Goal: Task Accomplishment & Management: Use online tool/utility

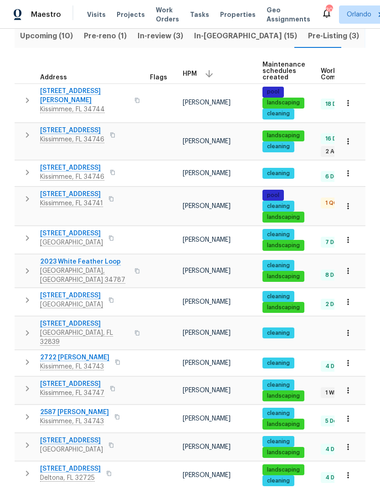
scroll to position [105, 0]
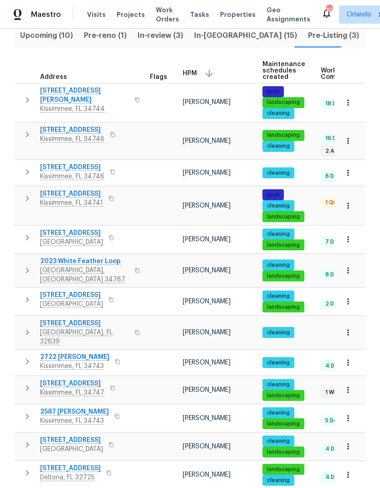
click at [353, 408] on button "button" at bounding box center [348, 418] width 20 height 20
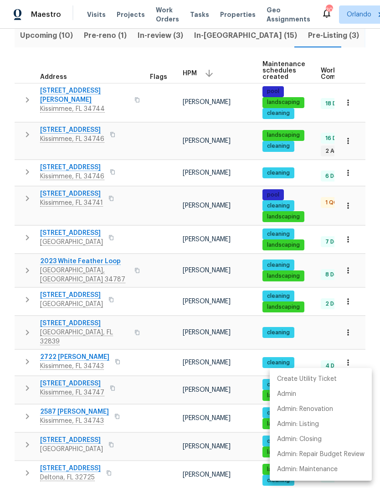
click at [78, 392] on div at bounding box center [190, 244] width 380 height 488
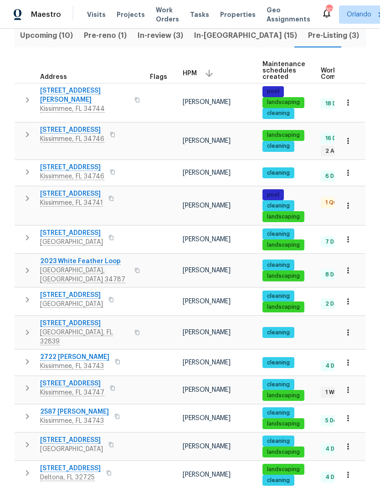
click at [78, 391] on div "Create Utility Ticket Admin Admin: Renovation Admin: Listing Admin: Closing Adm…" at bounding box center [190, 244] width 380 height 488
click at [63, 407] on span "2587 Isabela Ter" at bounding box center [74, 411] width 69 height 9
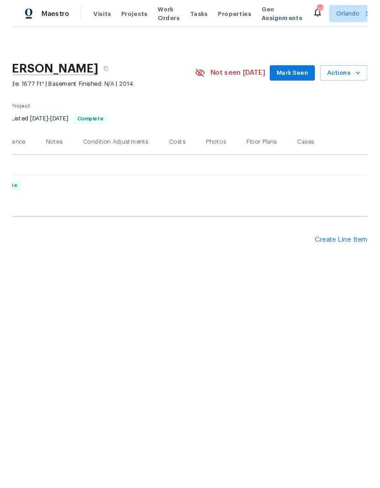
scroll to position [0, 135]
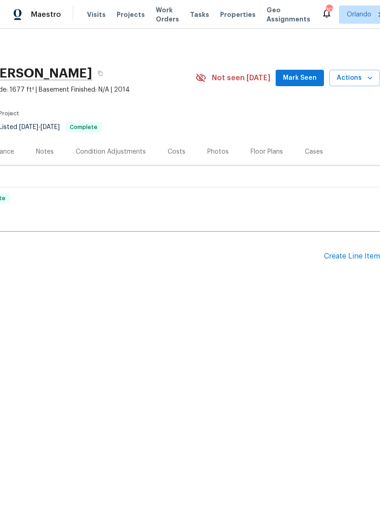
click at [370, 77] on icon "button" at bounding box center [370, 77] width 9 height 9
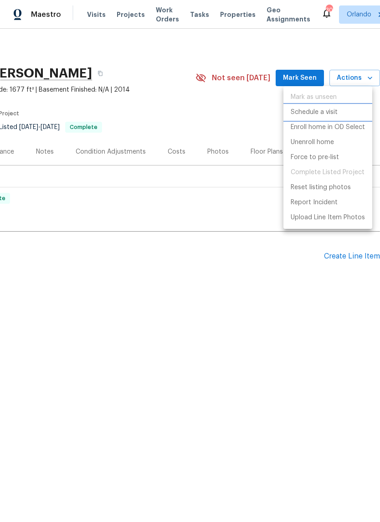
click at [330, 118] on li "Schedule a visit" at bounding box center [328, 112] width 89 height 15
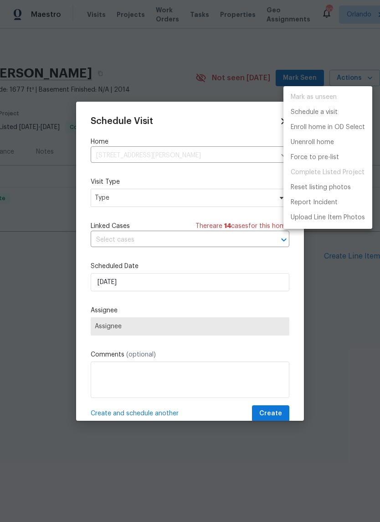
click at [228, 194] on div at bounding box center [190, 261] width 380 height 522
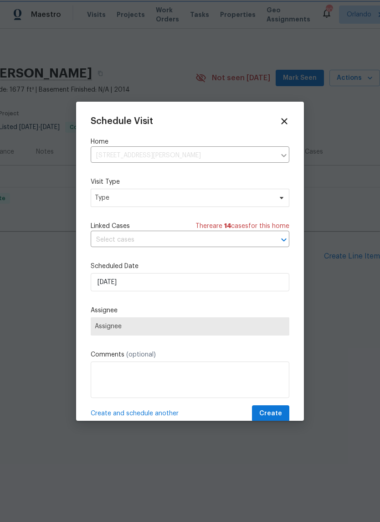
click at [228, 194] on div "Mark as unseen Schedule a visit Enroll home in OD Select Unenroll home Force to…" at bounding box center [190, 261] width 380 height 522
click at [268, 195] on span "Type" at bounding box center [183, 197] width 177 height 9
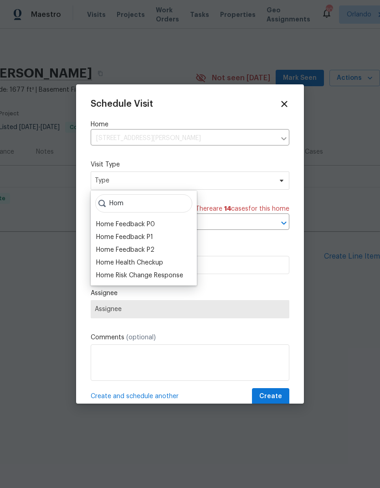
type input "Hom"
click at [150, 263] on div "Home Health Checkup" at bounding box center [129, 262] width 67 height 9
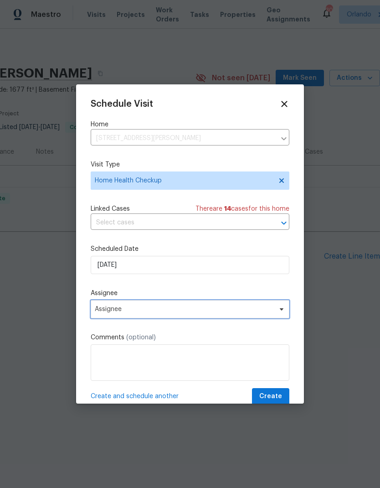
click at [265, 313] on span "Assignee" at bounding box center [184, 308] width 179 height 7
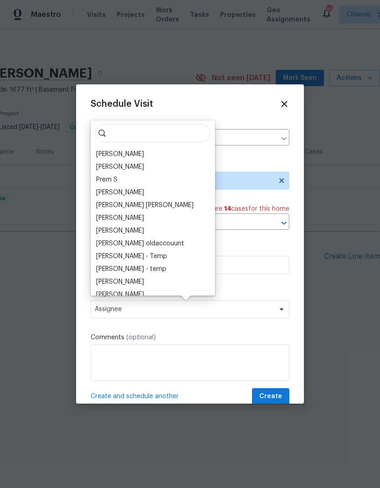
click at [133, 156] on div "[PERSON_NAME]" at bounding box center [120, 154] width 48 height 9
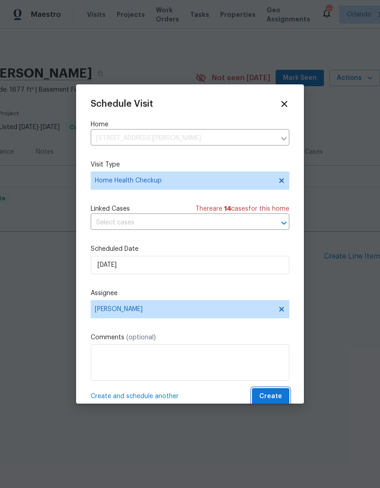
click at [280, 401] on span "Create" at bounding box center [270, 396] width 23 height 11
